Goal: Information Seeking & Learning: Compare options

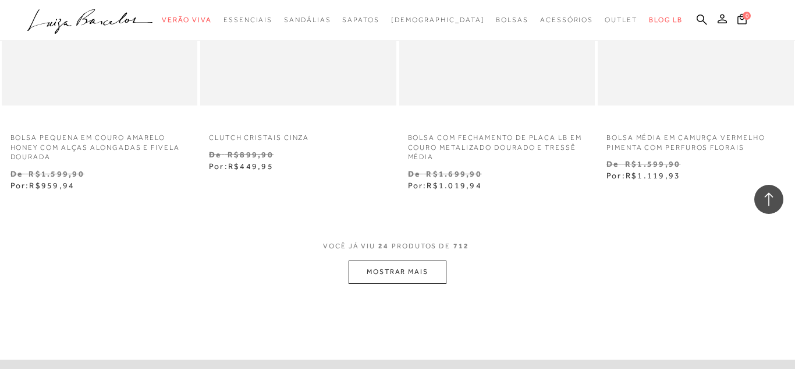
scroll to position [2213, 0]
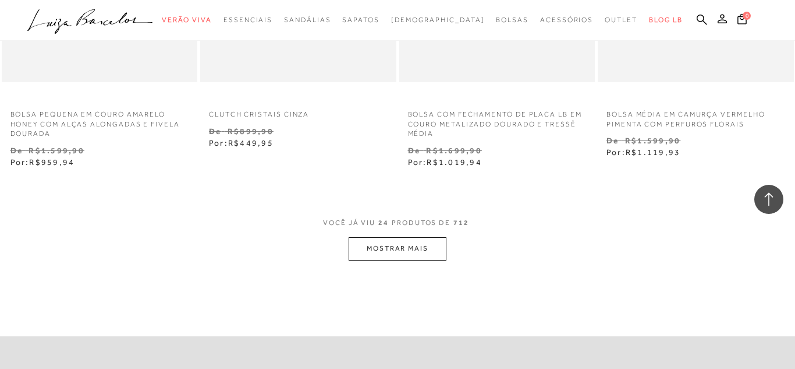
click at [405, 245] on button "MOSTRAR MAIS" at bounding box center [398, 248] width 98 height 23
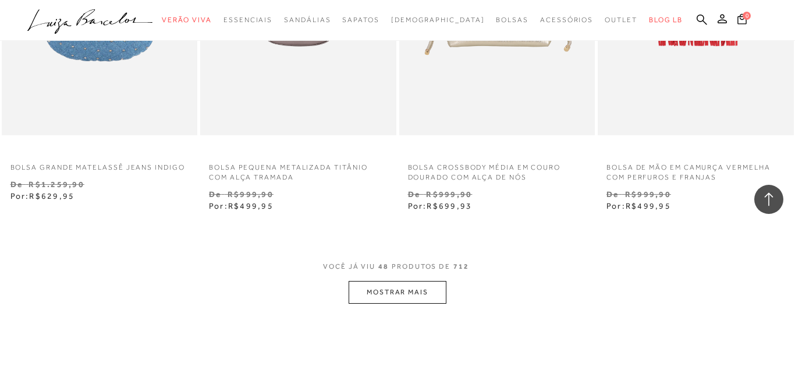
scroll to position [4589, 0]
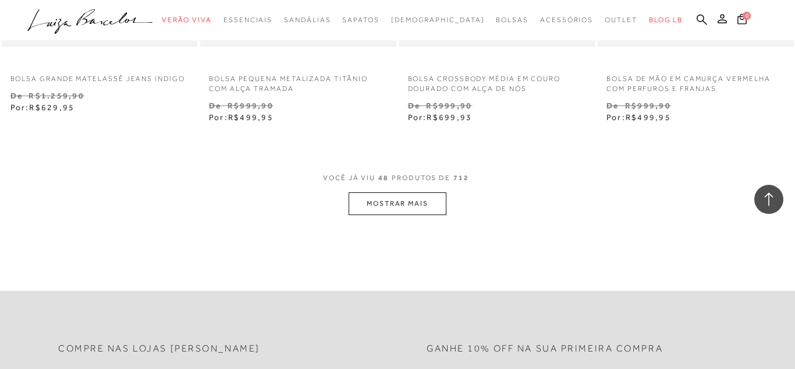
click at [402, 204] on button "MOSTRAR MAIS" at bounding box center [398, 203] width 98 height 23
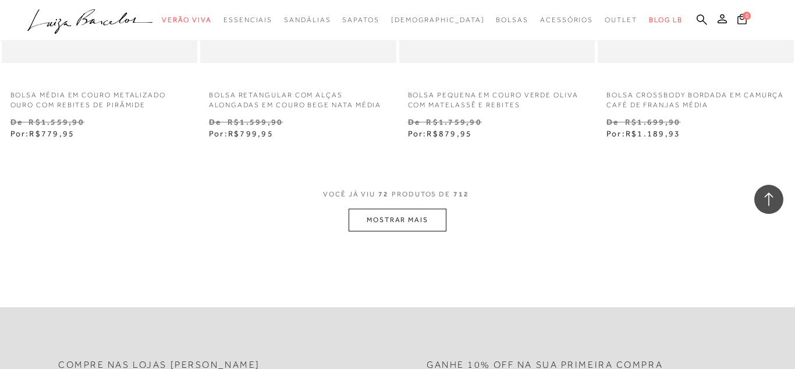
scroll to position [6918, 0]
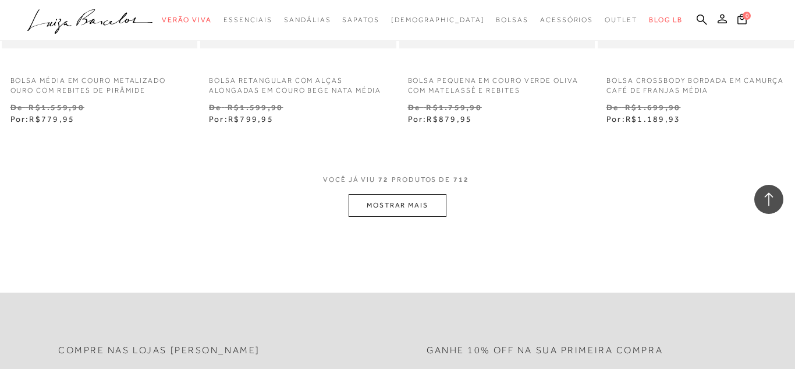
click at [405, 201] on button "MOSTRAR MAIS" at bounding box center [398, 205] width 98 height 23
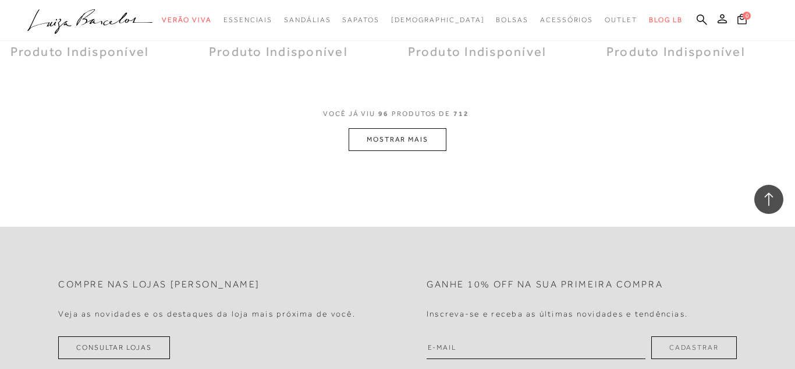
scroll to position [9247, 0]
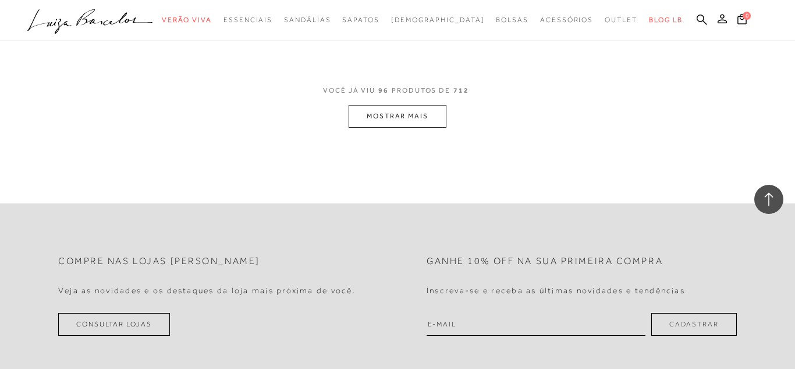
click at [404, 105] on button "MOSTRAR MAIS" at bounding box center [398, 116] width 98 height 23
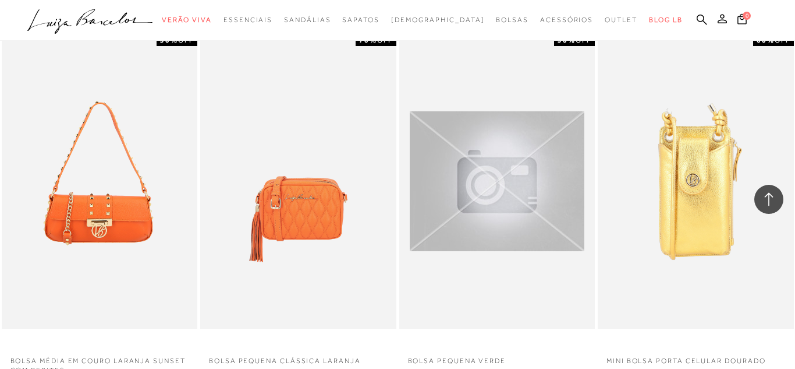
scroll to position [10086, 0]
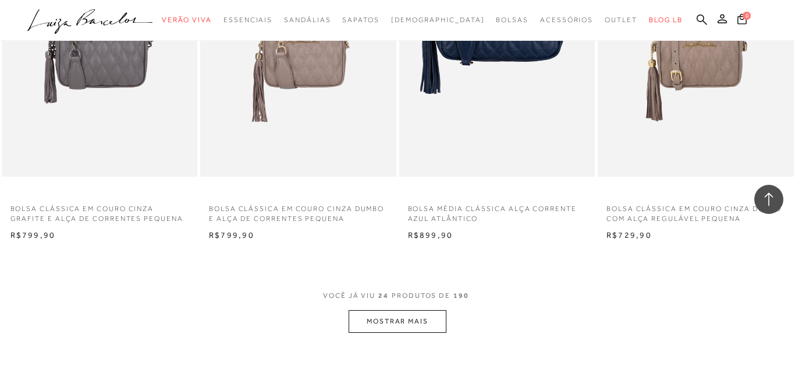
scroll to position [2050, 0]
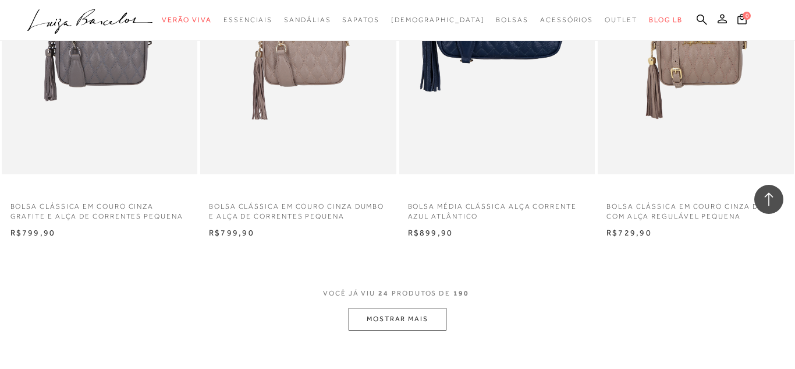
click at [412, 323] on button "MOSTRAR MAIS" at bounding box center [398, 318] width 98 height 23
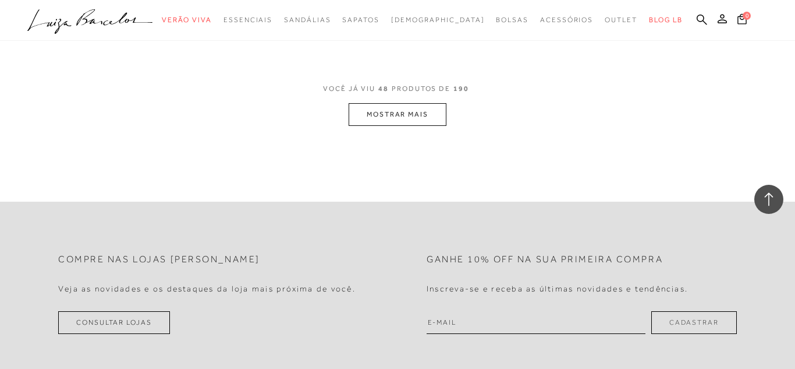
scroll to position [4519, 0]
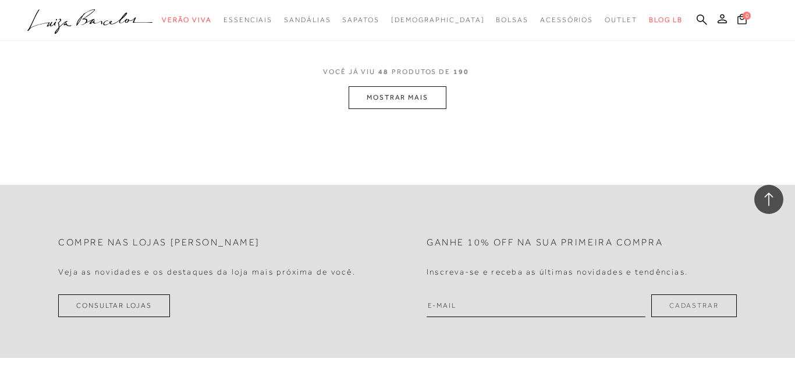
click at [404, 97] on button "MOSTRAR MAIS" at bounding box center [398, 97] width 98 height 23
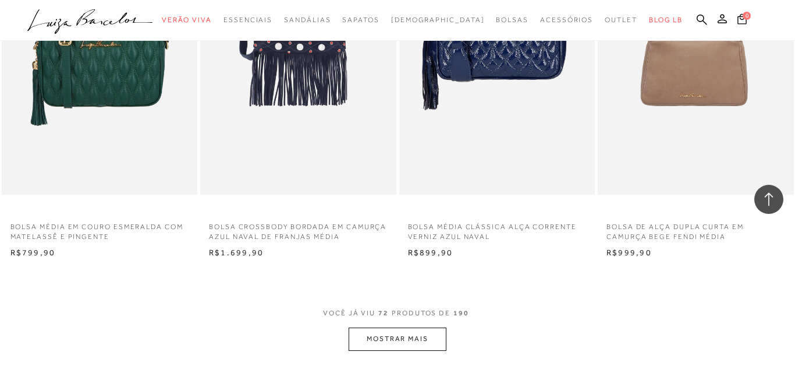
scroll to position [6499, 0]
click at [378, 333] on button "MOSTRAR MAIS" at bounding box center [398, 338] width 98 height 23
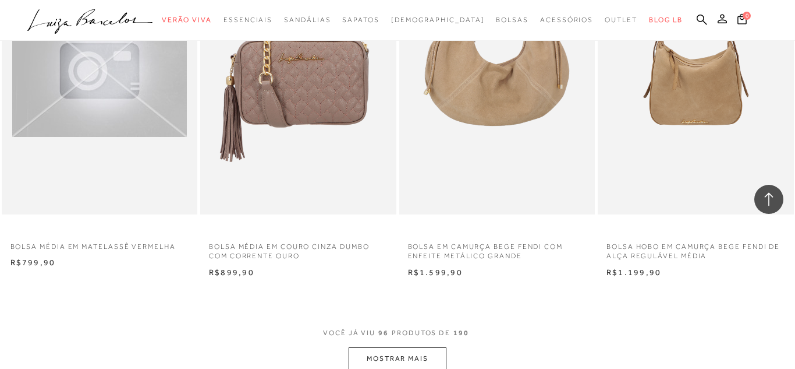
scroll to position [8735, 0]
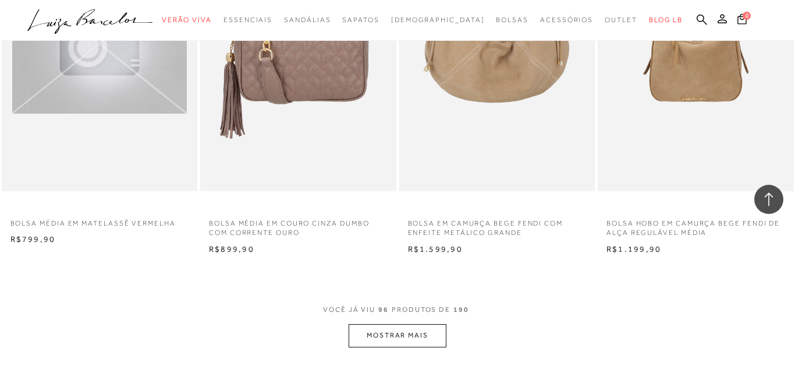
click at [406, 335] on button "MOSTRAR MAIS" at bounding box center [398, 335] width 98 height 23
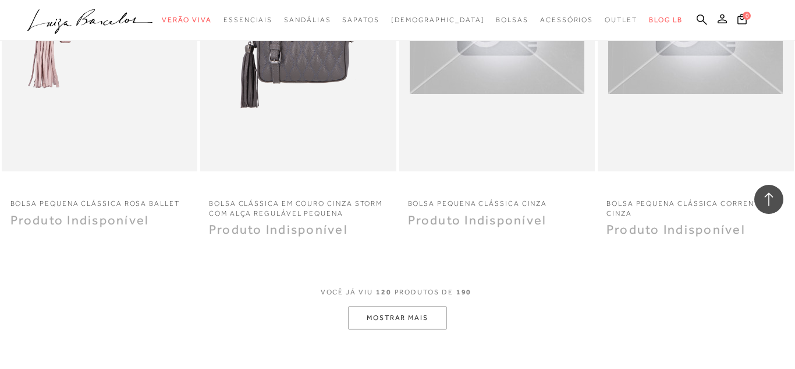
scroll to position [11017, 0]
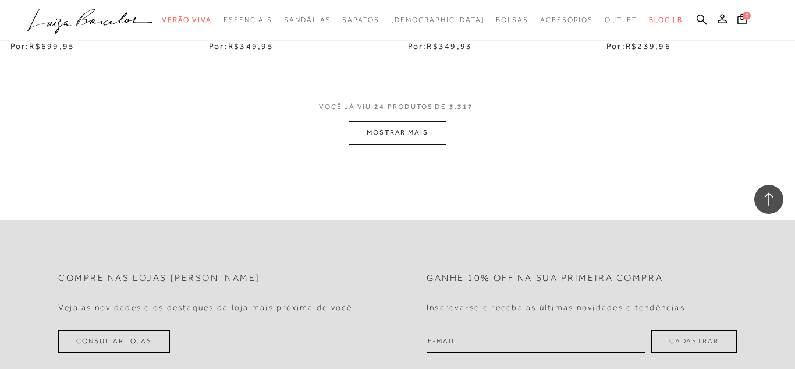
scroll to position [2329, 0]
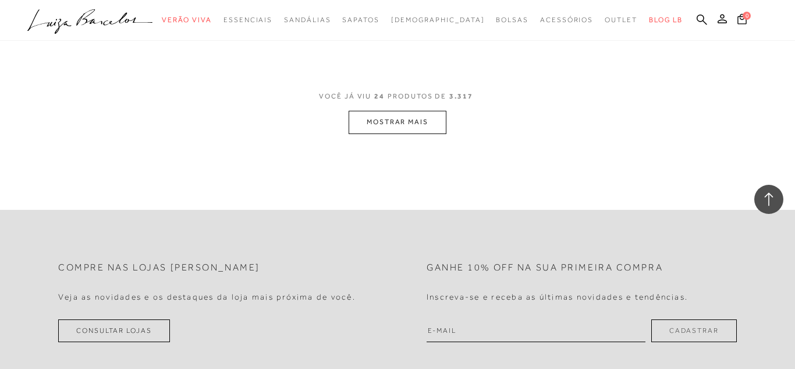
click at [412, 116] on button "MOSTRAR MAIS" at bounding box center [398, 122] width 98 height 23
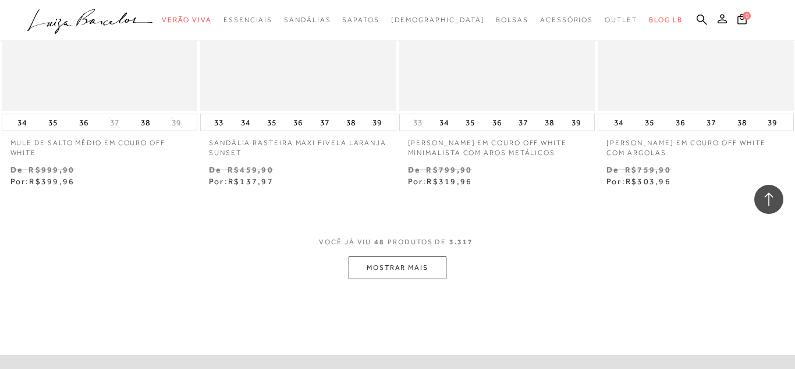
scroll to position [4519, 0]
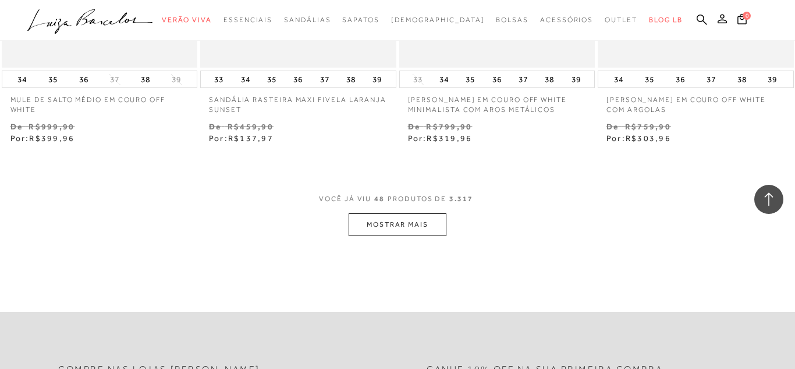
click at [423, 226] on button "MOSTRAR MAIS" at bounding box center [398, 224] width 98 height 23
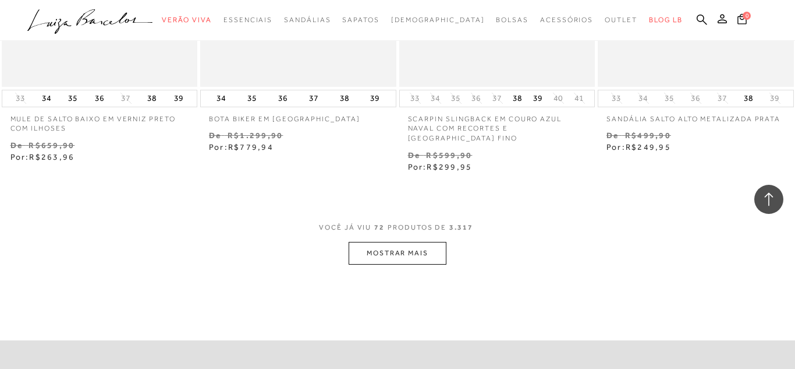
scroll to position [6825, 0]
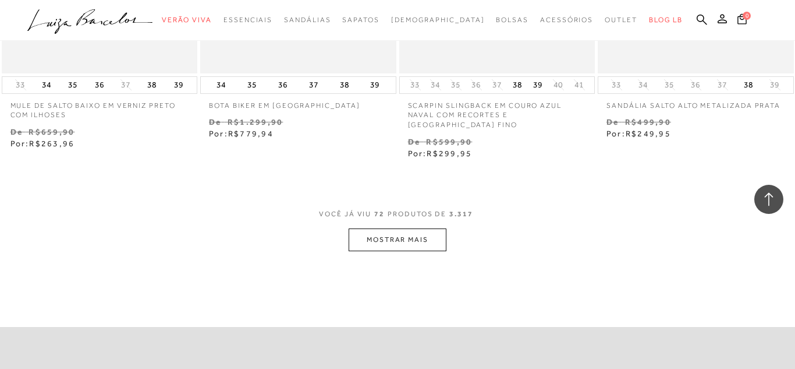
click at [406, 228] on button "MOSTRAR MAIS" at bounding box center [398, 239] width 98 height 23
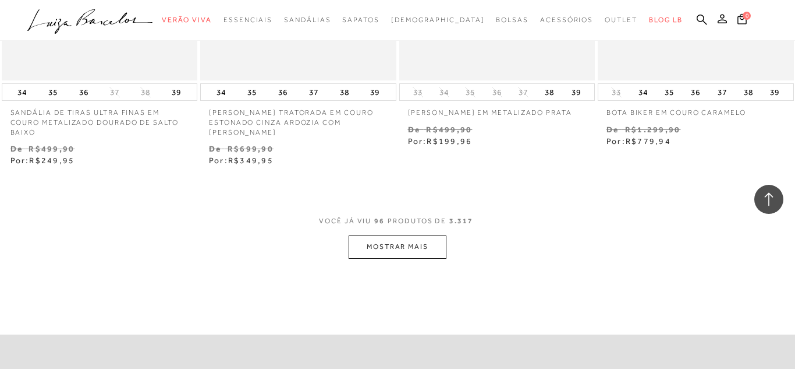
scroll to position [9131, 0]
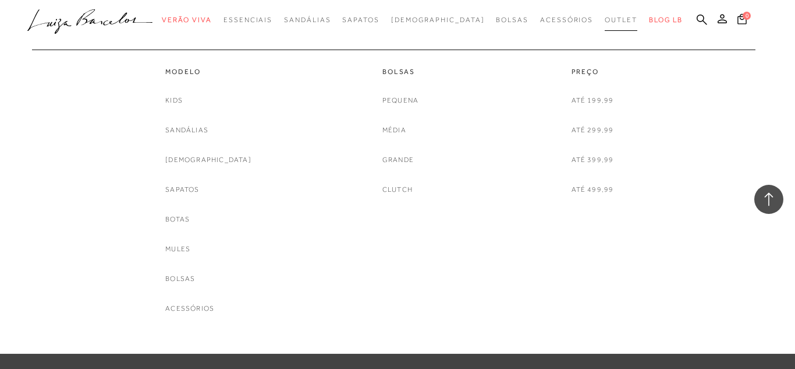
click at [605, 19] on span "Outlet" at bounding box center [621, 20] width 33 height 8
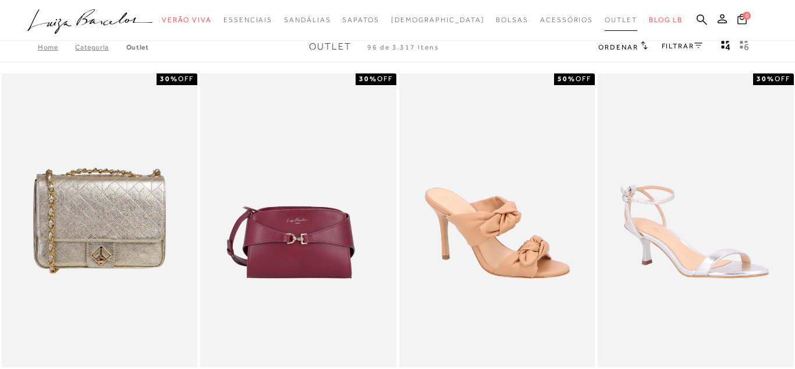
scroll to position [0, 0]
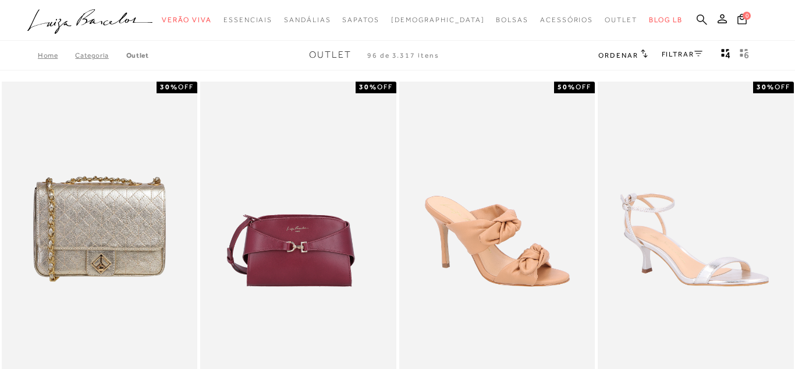
click at [699, 19] on icon at bounding box center [702, 19] width 10 height 11
click at [701, 19] on icon at bounding box center [702, 19] width 10 height 11
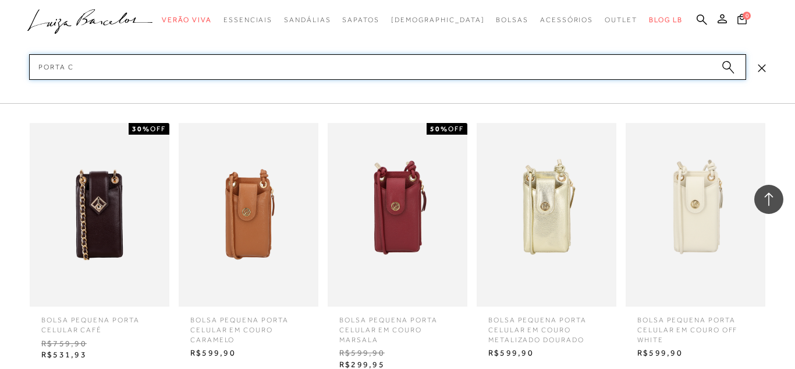
scroll to position [2487, 0]
type input "porta c"
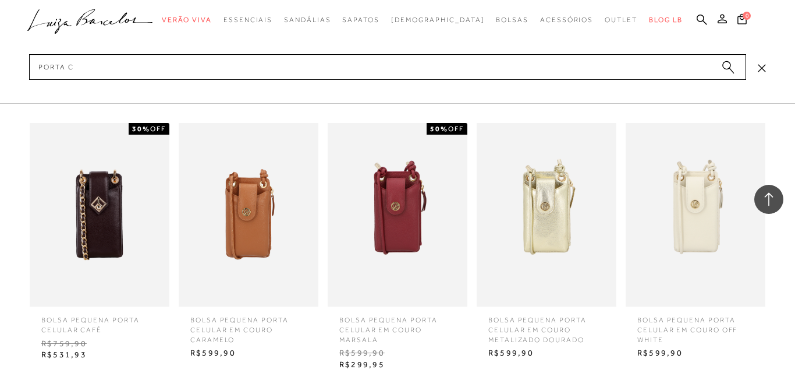
click at [385, 200] on img at bounding box center [398, 214] width 140 height 183
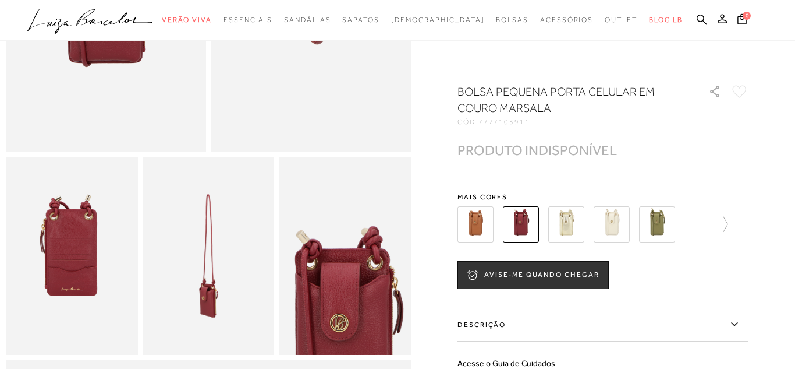
scroll to position [233, 0]
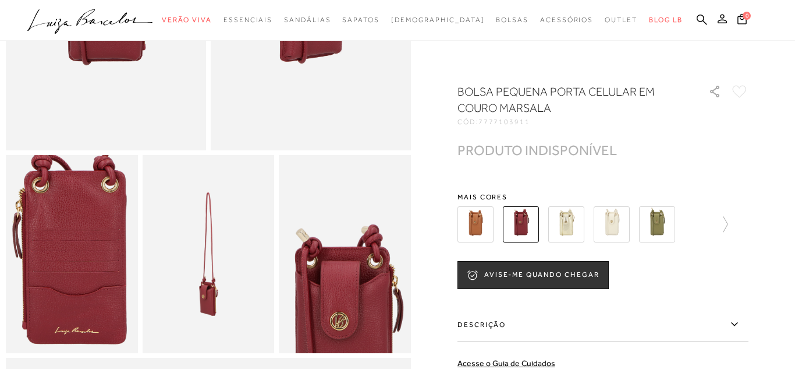
click at [68, 244] on img at bounding box center [76, 264] width 264 height 396
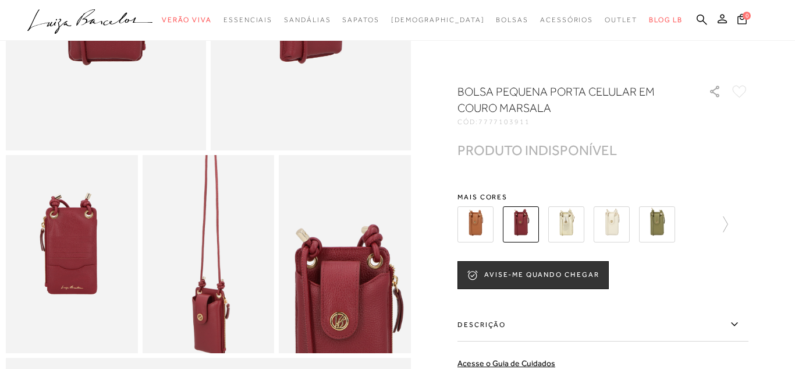
click at [207, 275] on img at bounding box center [210, 232] width 264 height 396
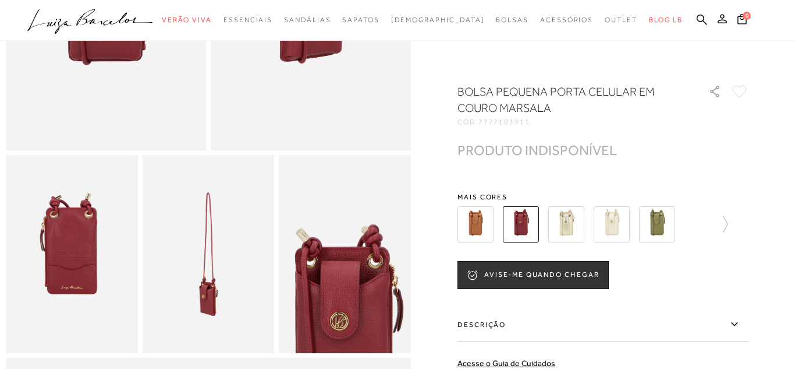
click at [337, 274] on img at bounding box center [345, 254] width 132 height 198
click at [478, 223] on img at bounding box center [476, 224] width 36 height 36
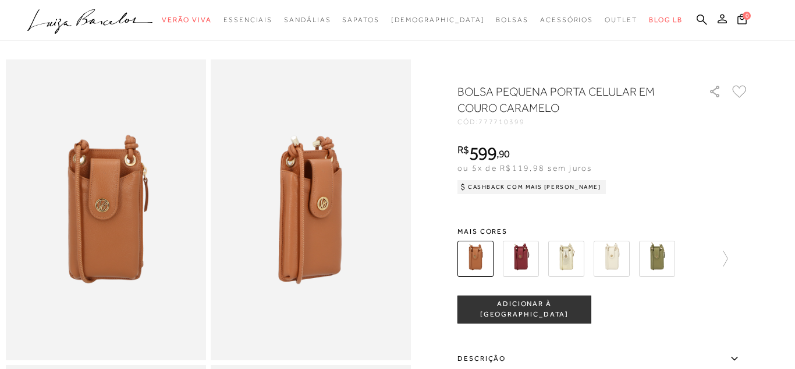
scroll to position [47, 0]
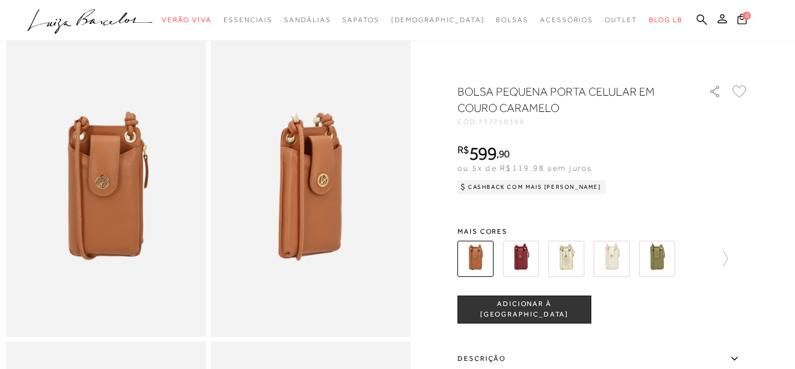
click at [656, 257] on img at bounding box center [657, 258] width 36 height 36
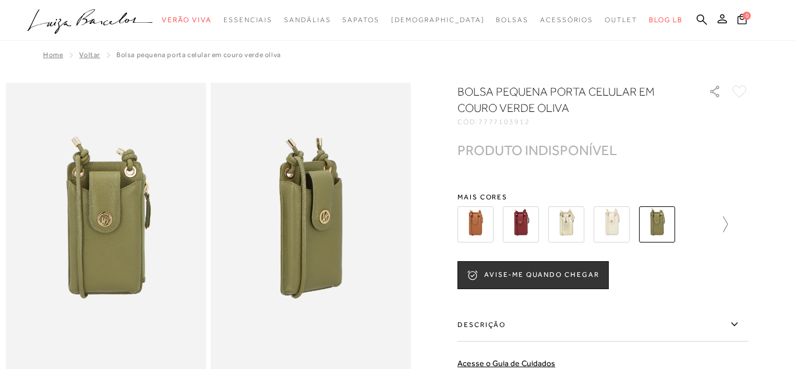
click at [722, 223] on icon at bounding box center [720, 224] width 16 height 16
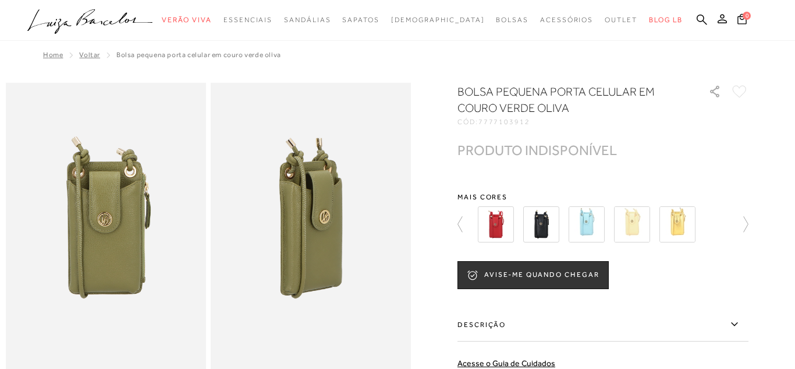
click at [494, 224] on img at bounding box center [496, 224] width 36 height 36
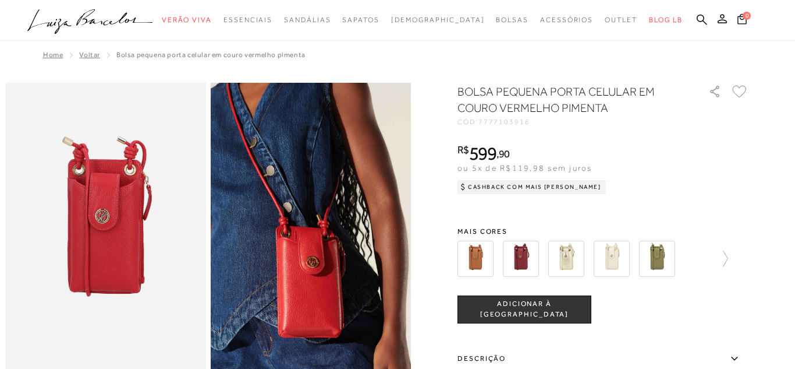
click at [478, 257] on img at bounding box center [476, 258] width 36 height 36
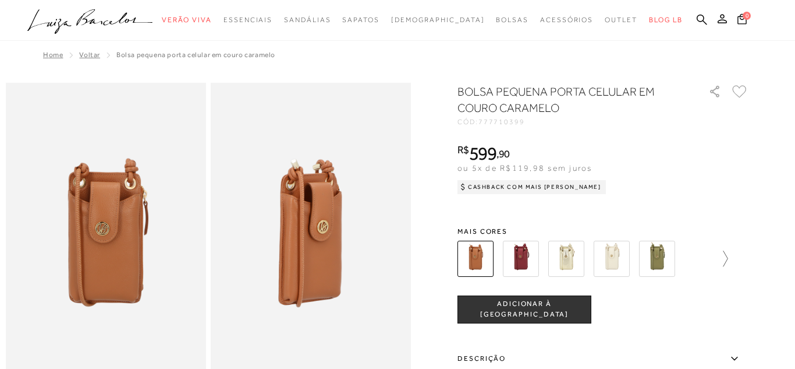
click at [720, 253] on icon at bounding box center [720, 258] width 16 height 16
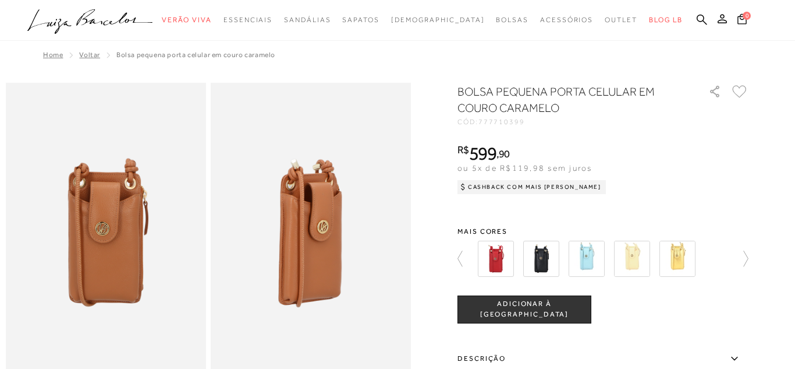
click at [543, 258] on img at bounding box center [542, 258] width 36 height 36
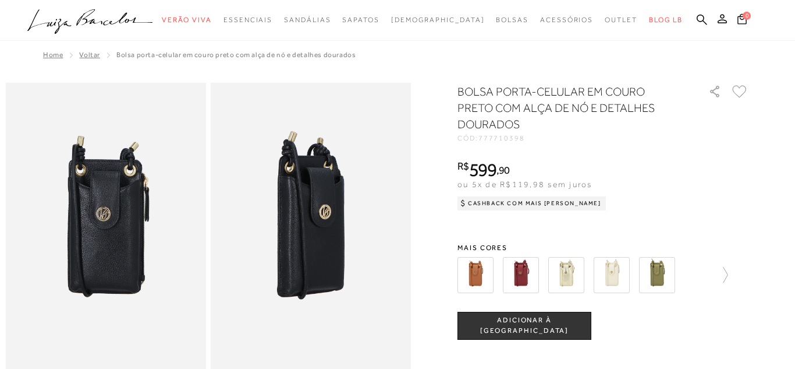
click at [572, 272] on img at bounding box center [567, 275] width 36 height 36
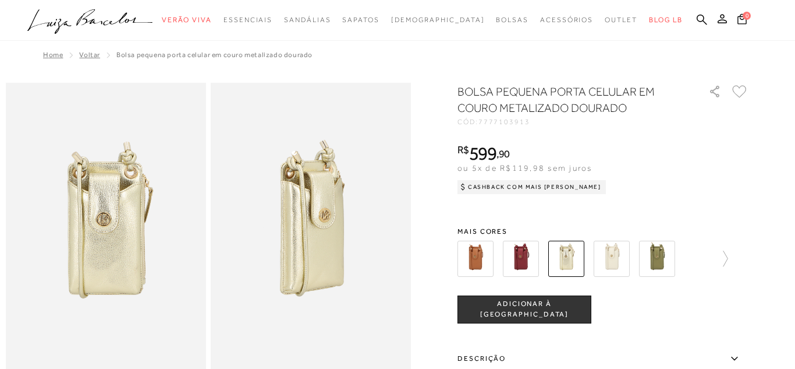
click at [616, 265] on img at bounding box center [612, 258] width 36 height 36
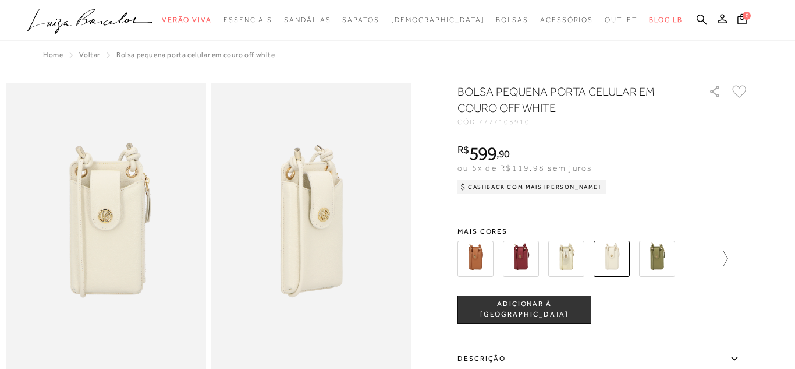
click at [724, 253] on icon at bounding box center [720, 258] width 16 height 16
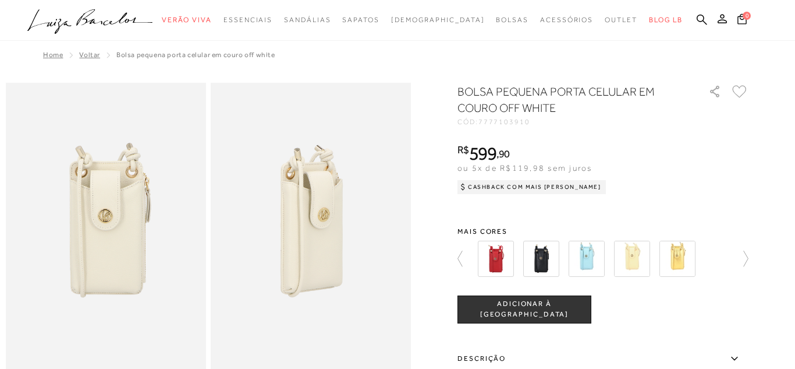
click at [678, 258] on img at bounding box center [678, 258] width 36 height 36
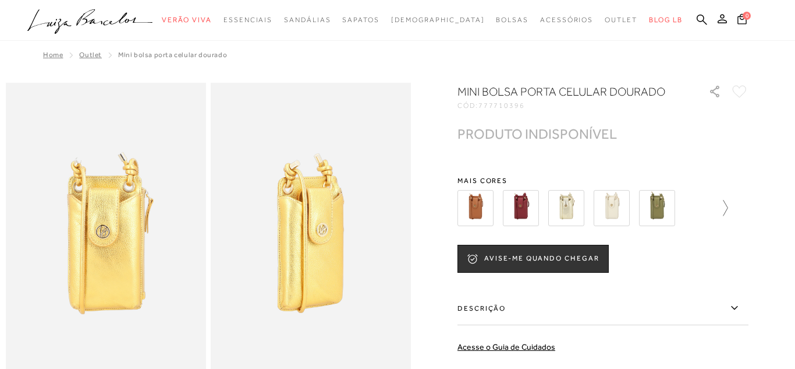
click at [724, 209] on icon at bounding box center [720, 208] width 16 height 16
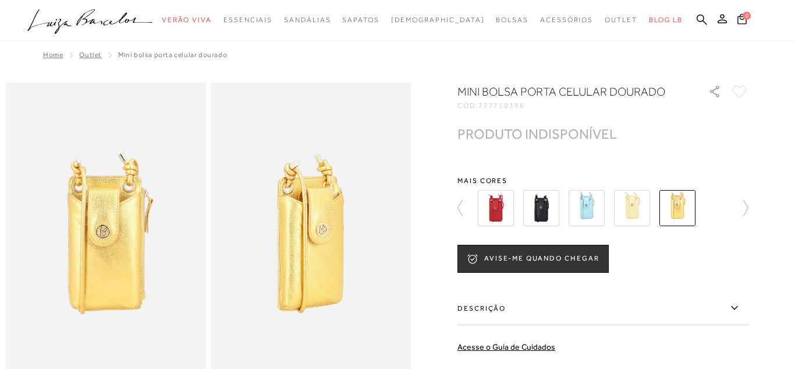
click at [636, 205] on img at bounding box center [632, 208] width 36 height 36
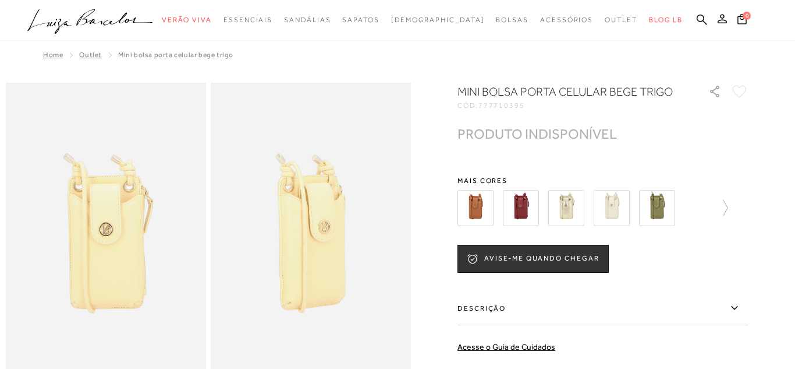
click at [523, 200] on img at bounding box center [521, 208] width 36 height 36
